Goal: Task Accomplishment & Management: Complete application form

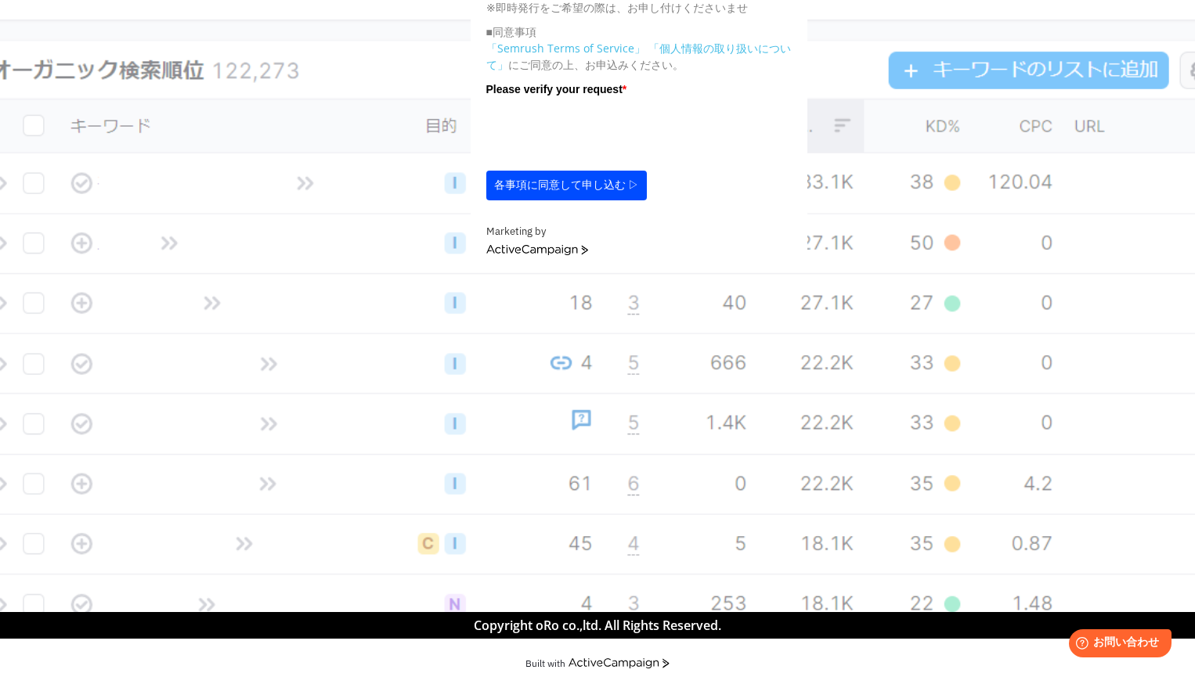
scroll to position [734, 0]
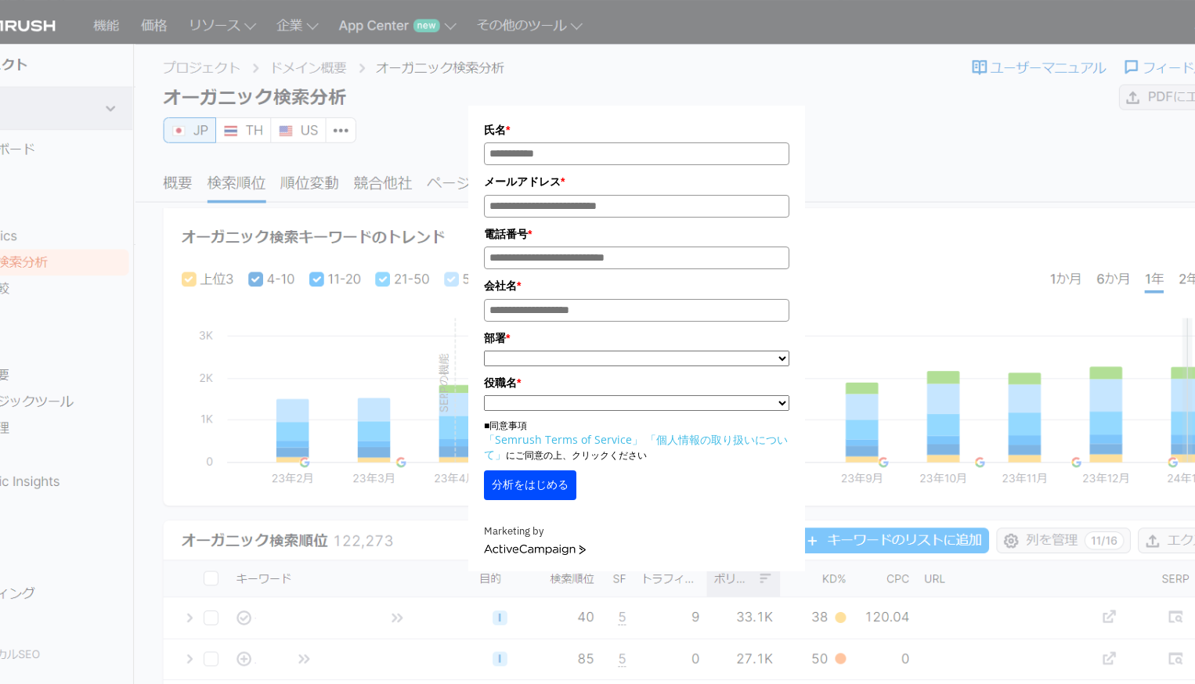
click at [772, 33] on div "氏名 * メールアドレス * 電話番号 * 会社名 * *" at bounding box center [636, 296] width 783 height 552
click at [673, 153] on input "氏名*" at bounding box center [636, 153] width 305 height 23
